Goal: Transaction & Acquisition: Purchase product/service

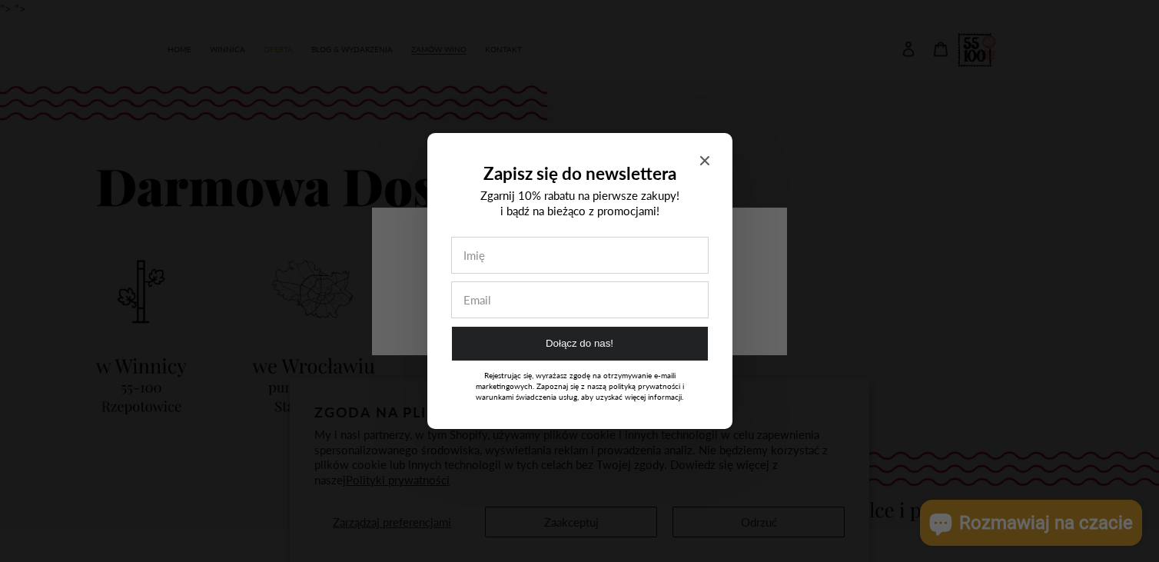
click at [703, 158] on icon "Close modal" at bounding box center [703, 160] width 9 height 9
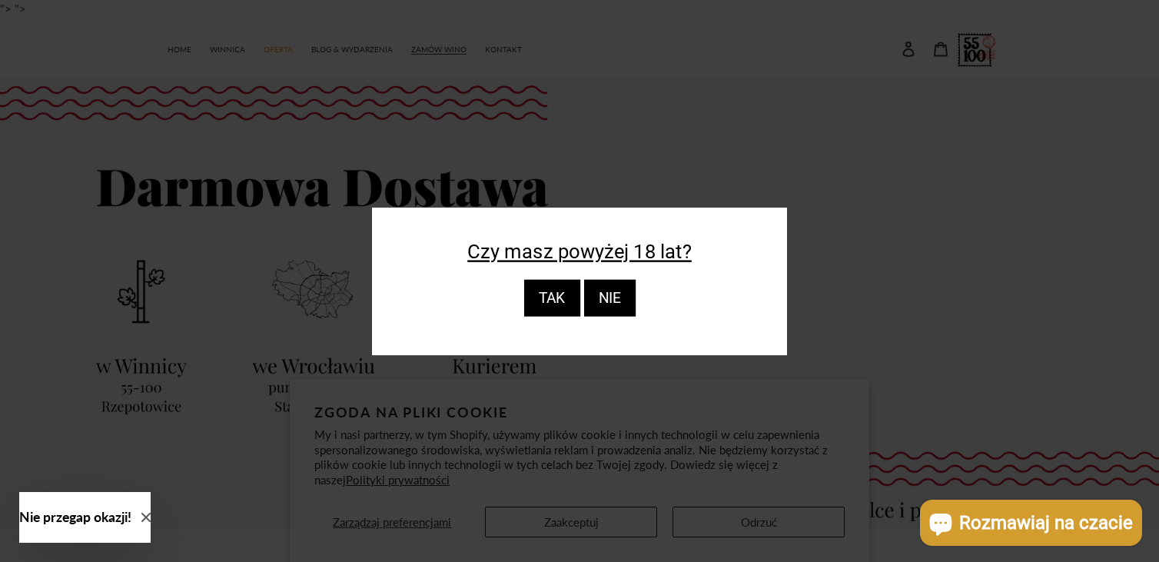
click at [547, 296] on div "TAK" at bounding box center [551, 298] width 56 height 37
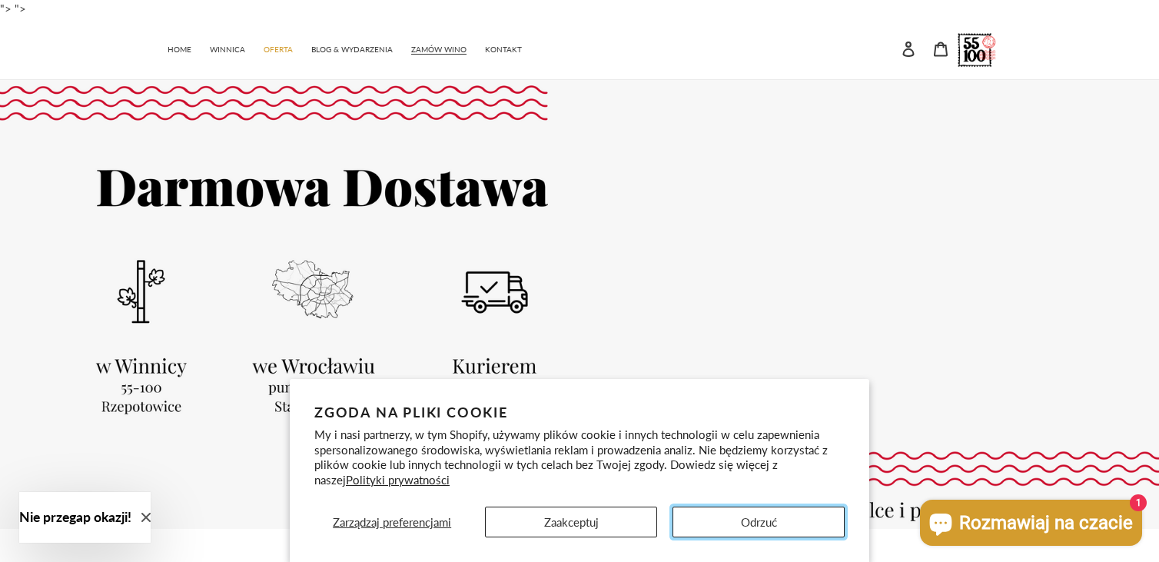
click at [787, 516] on button "Odrzuć" at bounding box center [758, 521] width 172 height 31
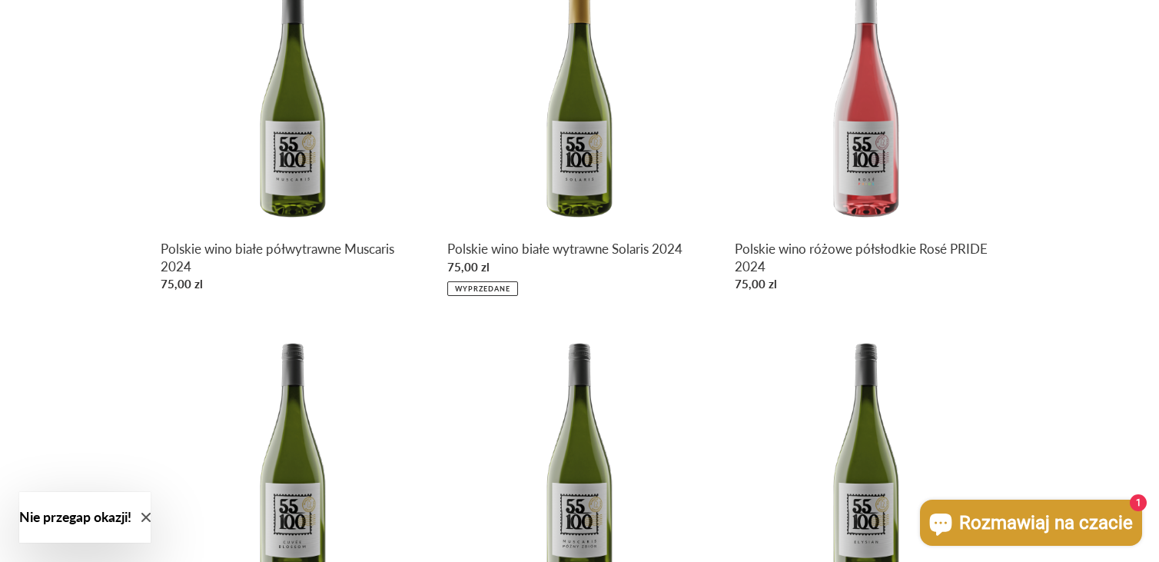
scroll to position [692, 0]
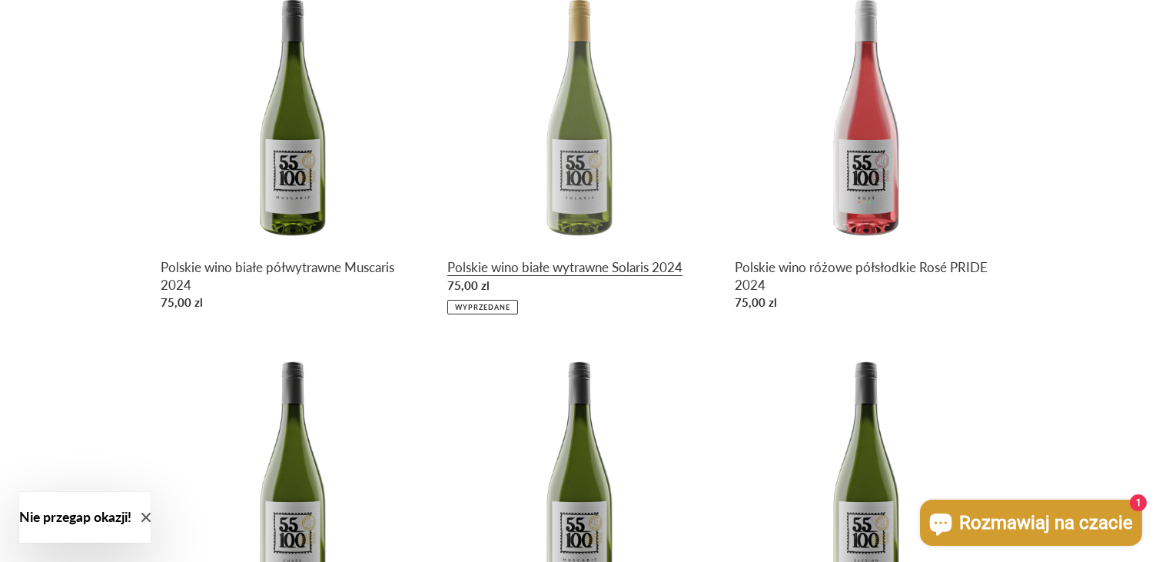
click at [589, 146] on link "Polskie wino białe wytrawne Solaris 2024" at bounding box center [579, 148] width 264 height 332
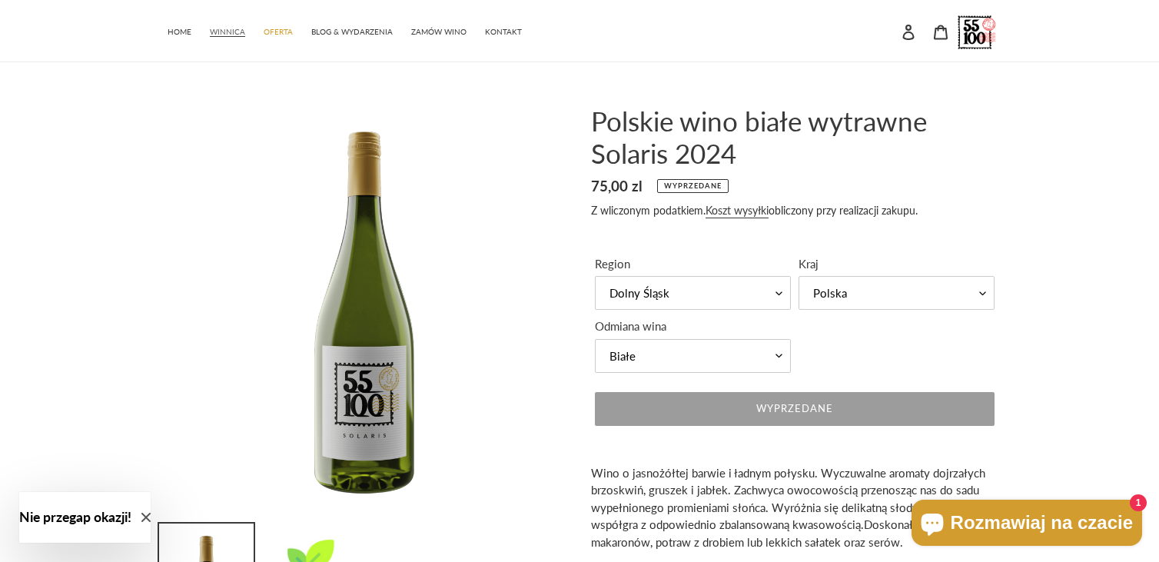
click at [215, 28] on span "WINNICA" at bounding box center [227, 32] width 35 height 10
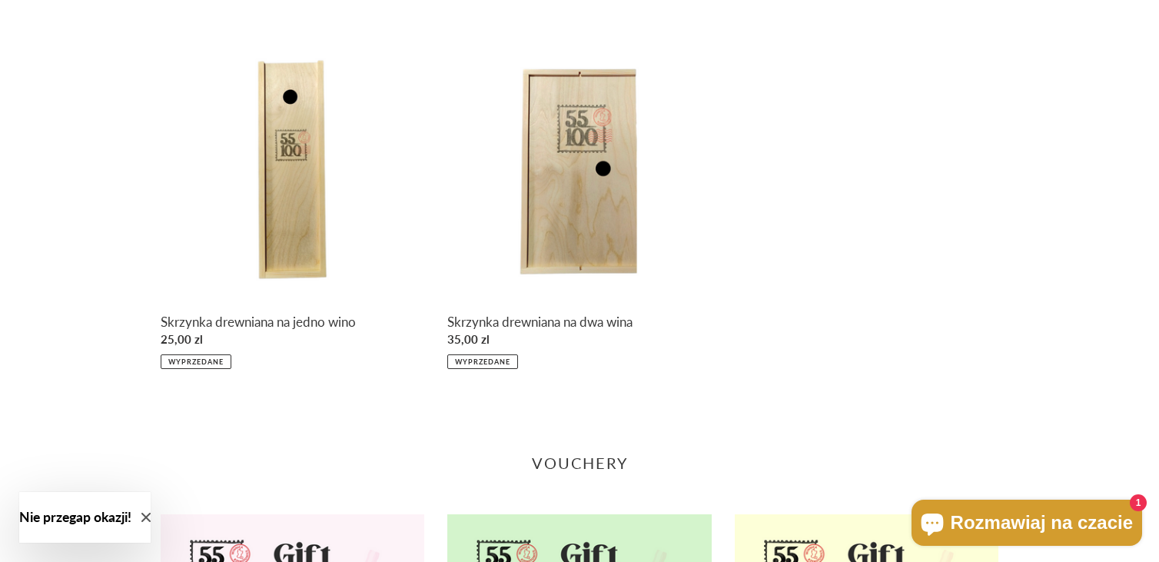
scroll to position [2152, 0]
